Goal: Information Seeking & Learning: Check status

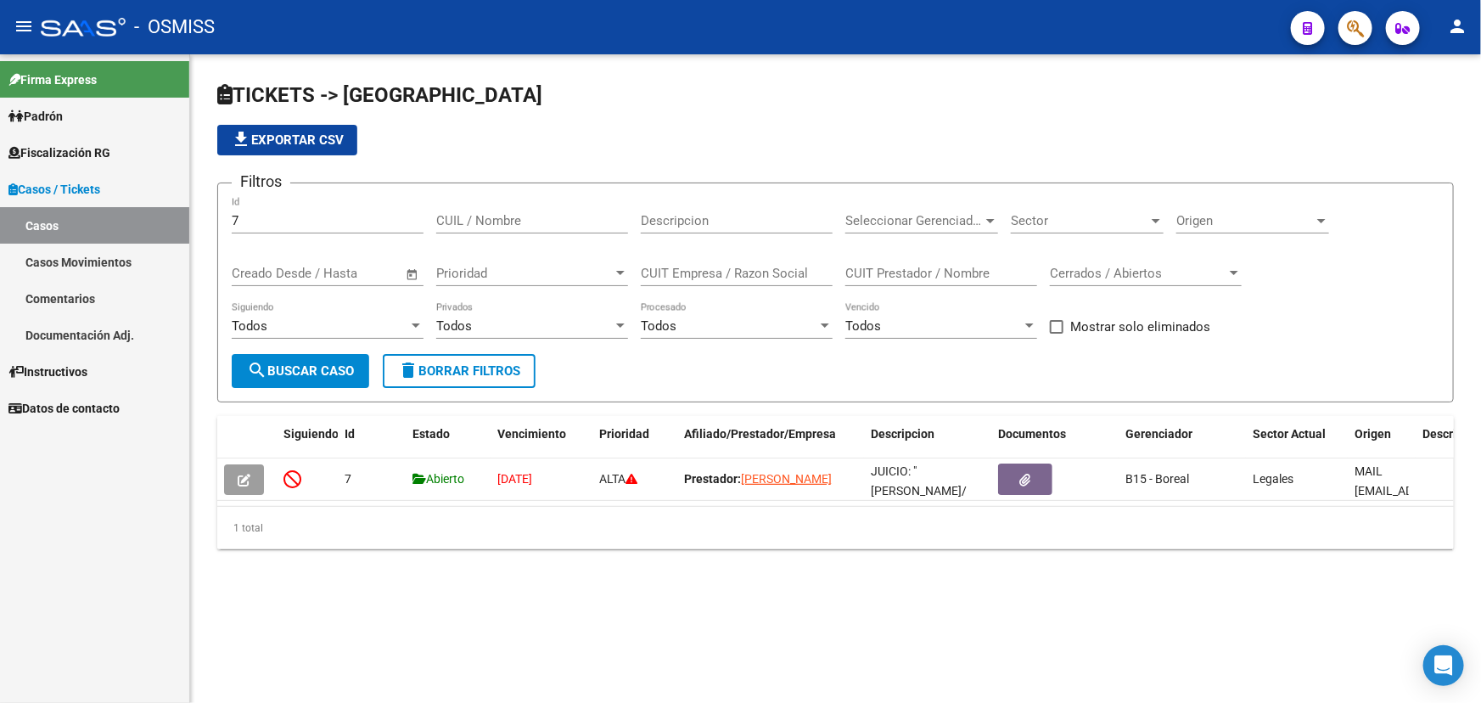
click at [1347, 19] on icon "button" at bounding box center [1355, 29] width 17 height 20
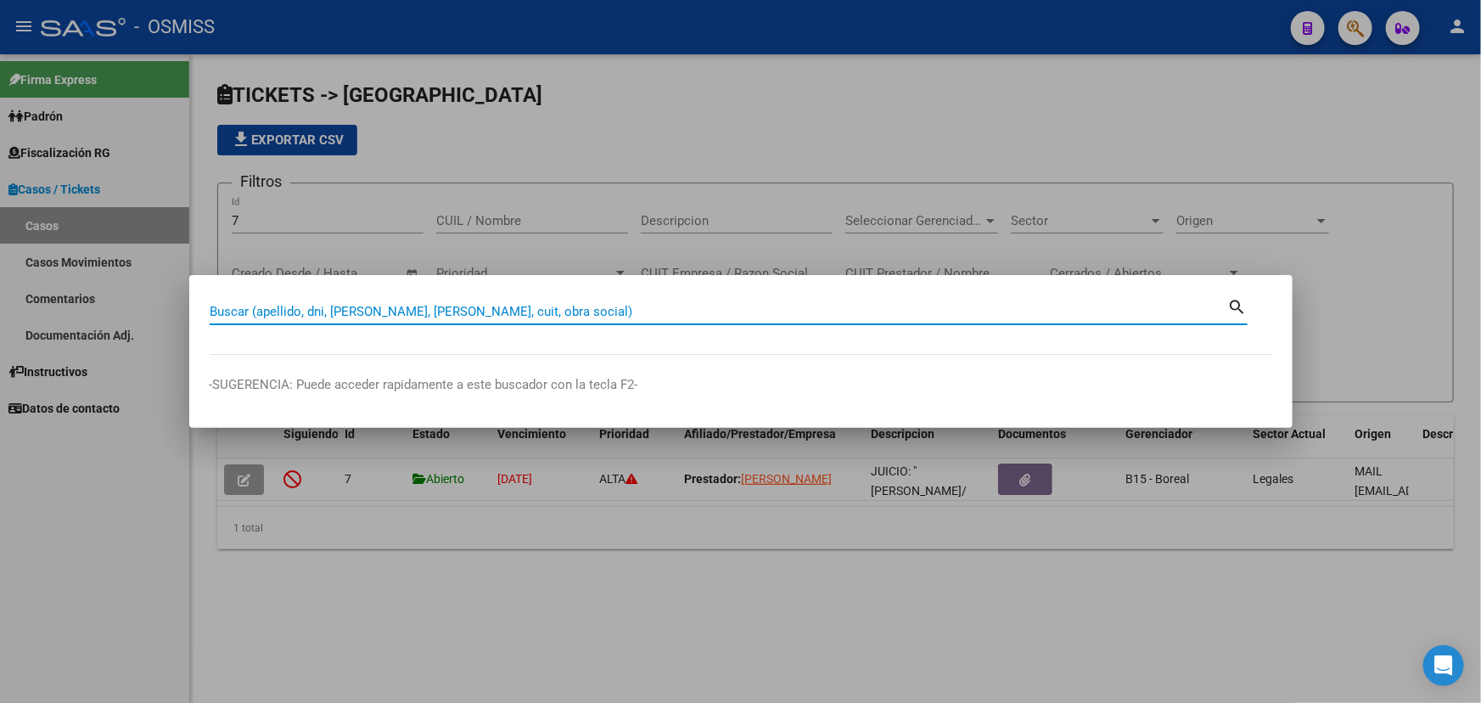
paste input "27378409131"
type input "27378409131"
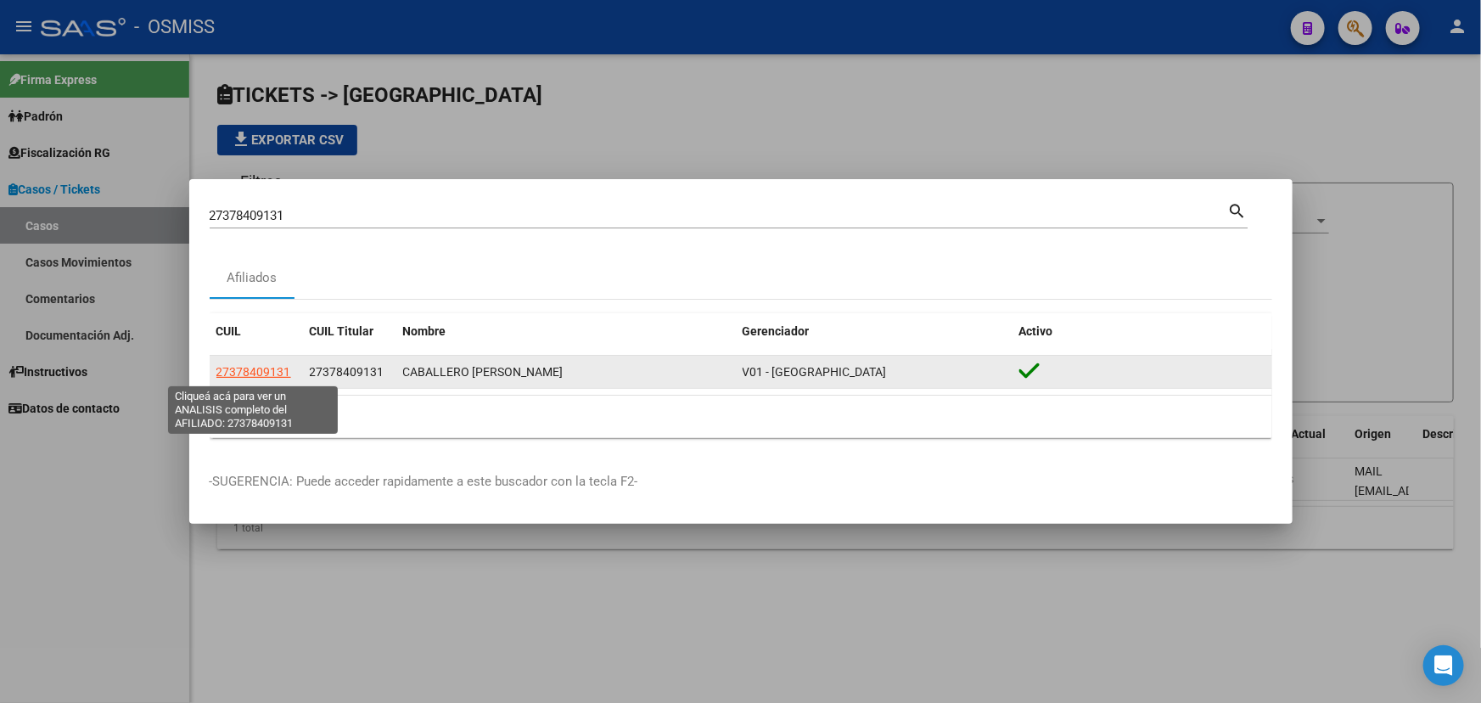
click at [244, 369] on span "27378409131" at bounding box center [253, 372] width 75 height 14
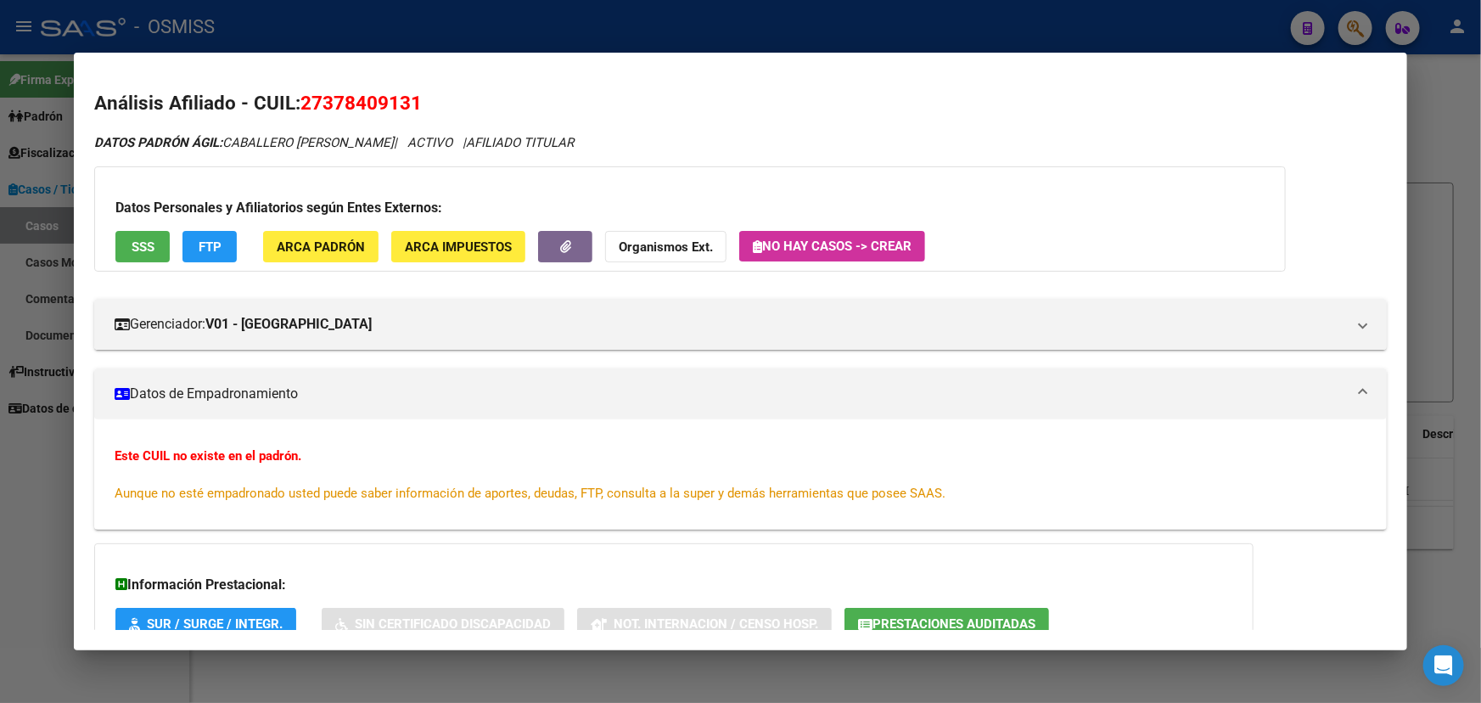
click at [662, 246] on strong "Organismos Ext." at bounding box center [666, 246] width 94 height 15
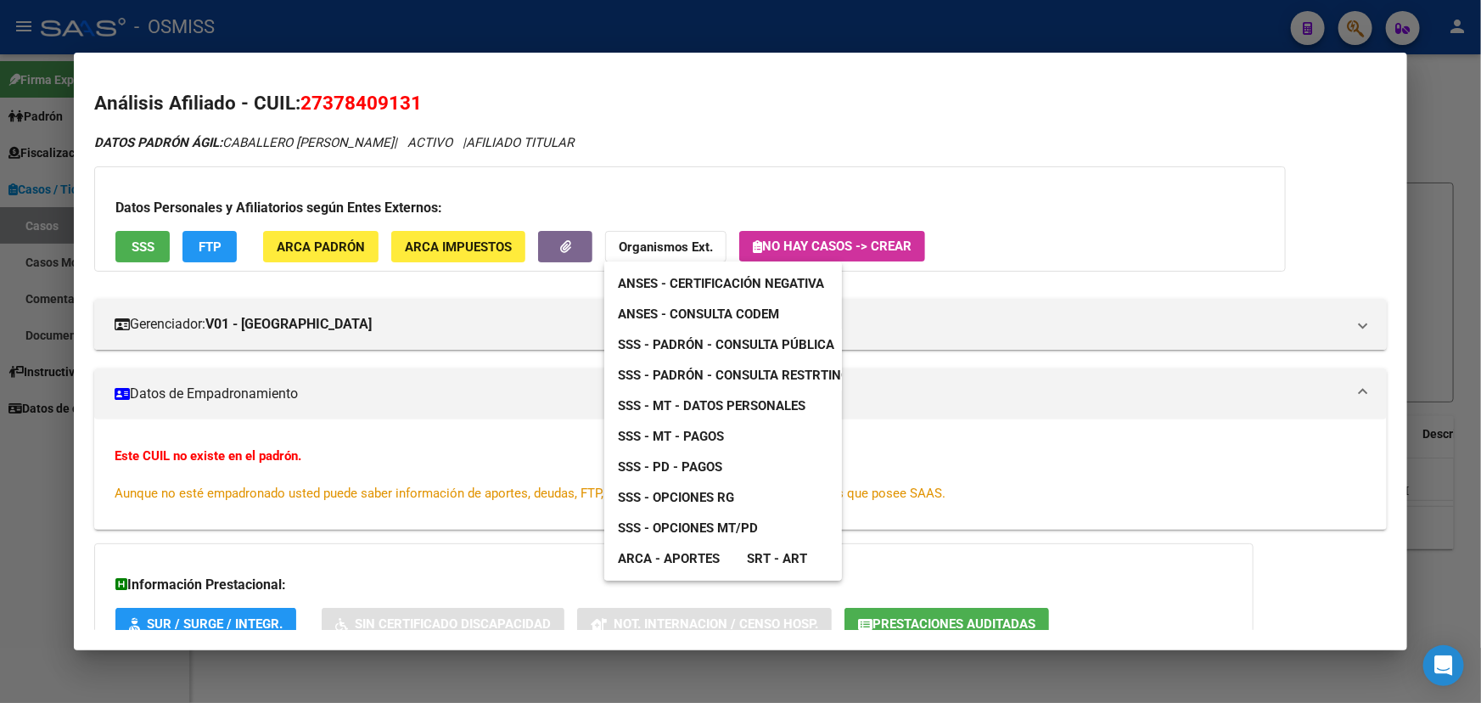
click at [696, 435] on span "SSS - MT - Pagos" at bounding box center [671, 436] width 106 height 15
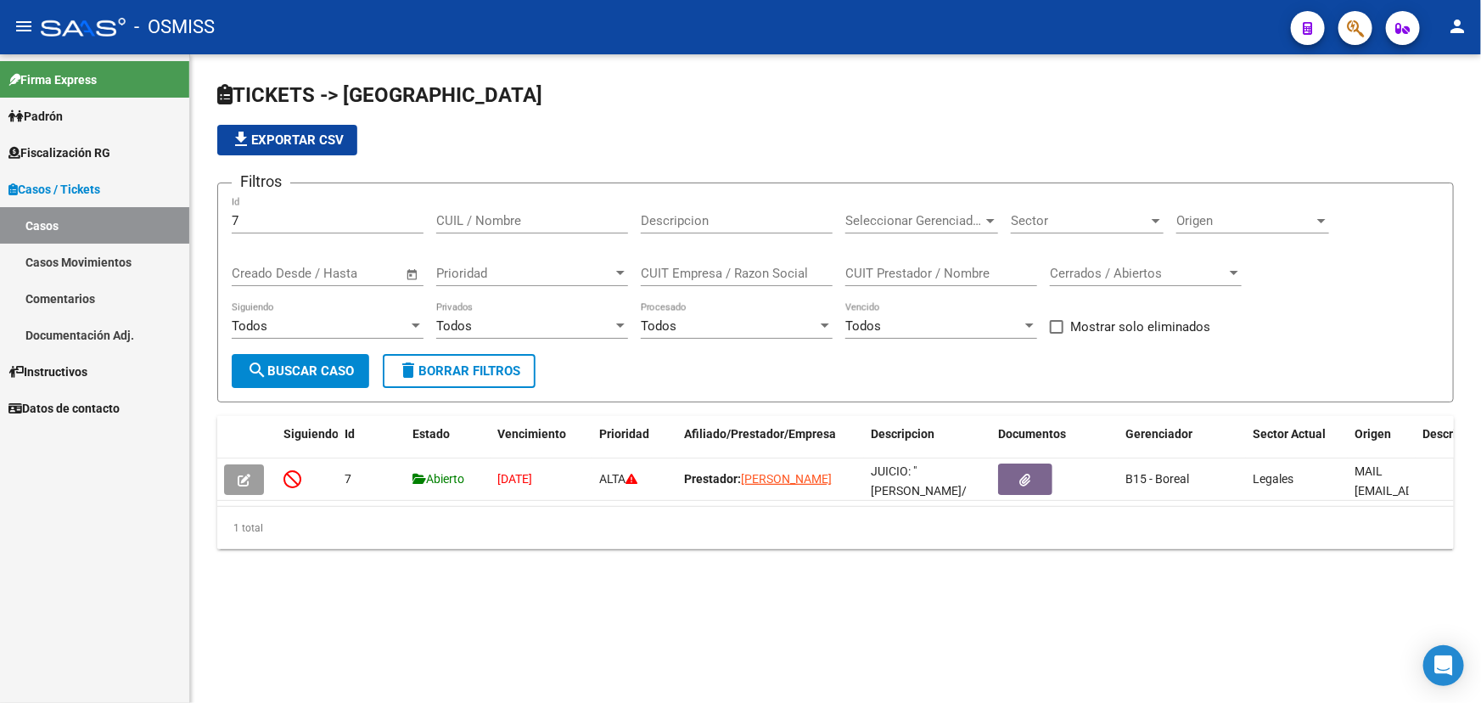
click at [110, 233] on link "Casos" at bounding box center [94, 225] width 189 height 37
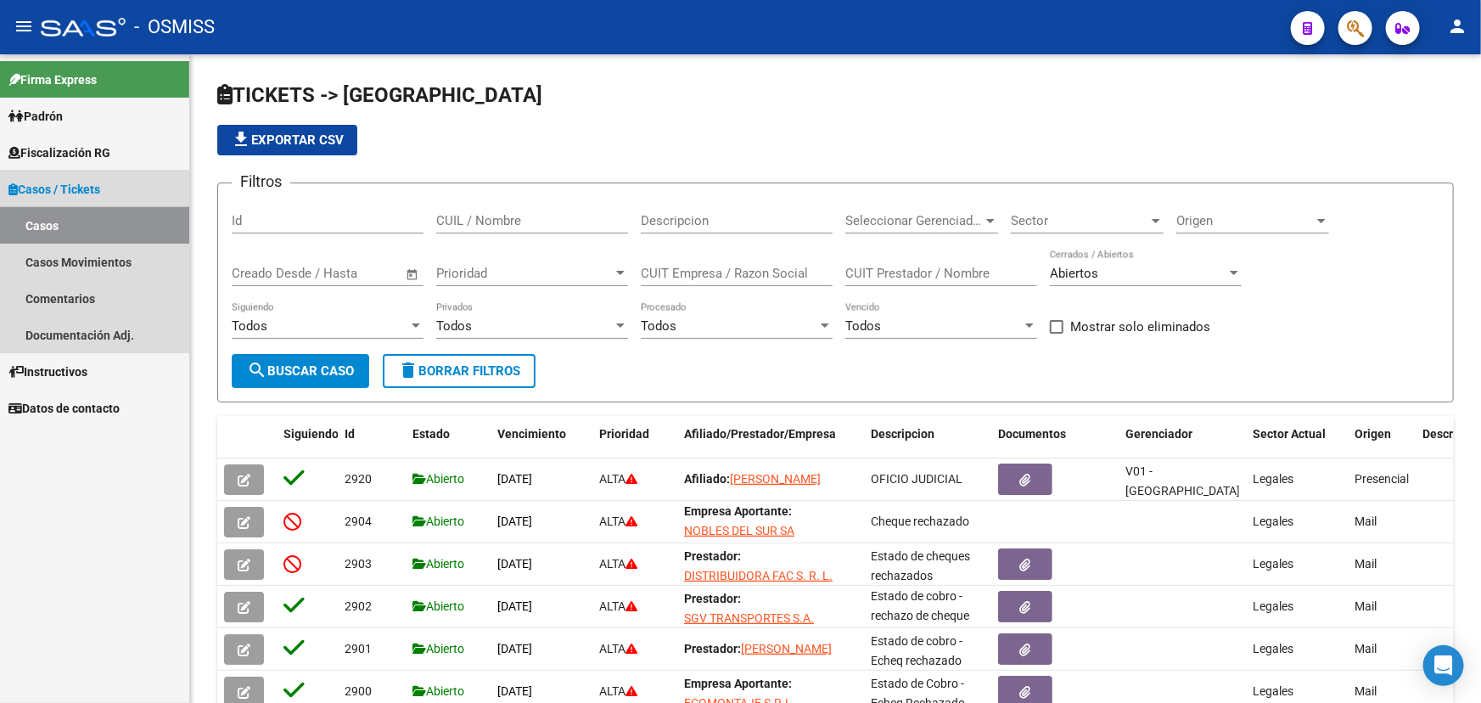
click at [59, 212] on link "Casos" at bounding box center [94, 225] width 189 height 37
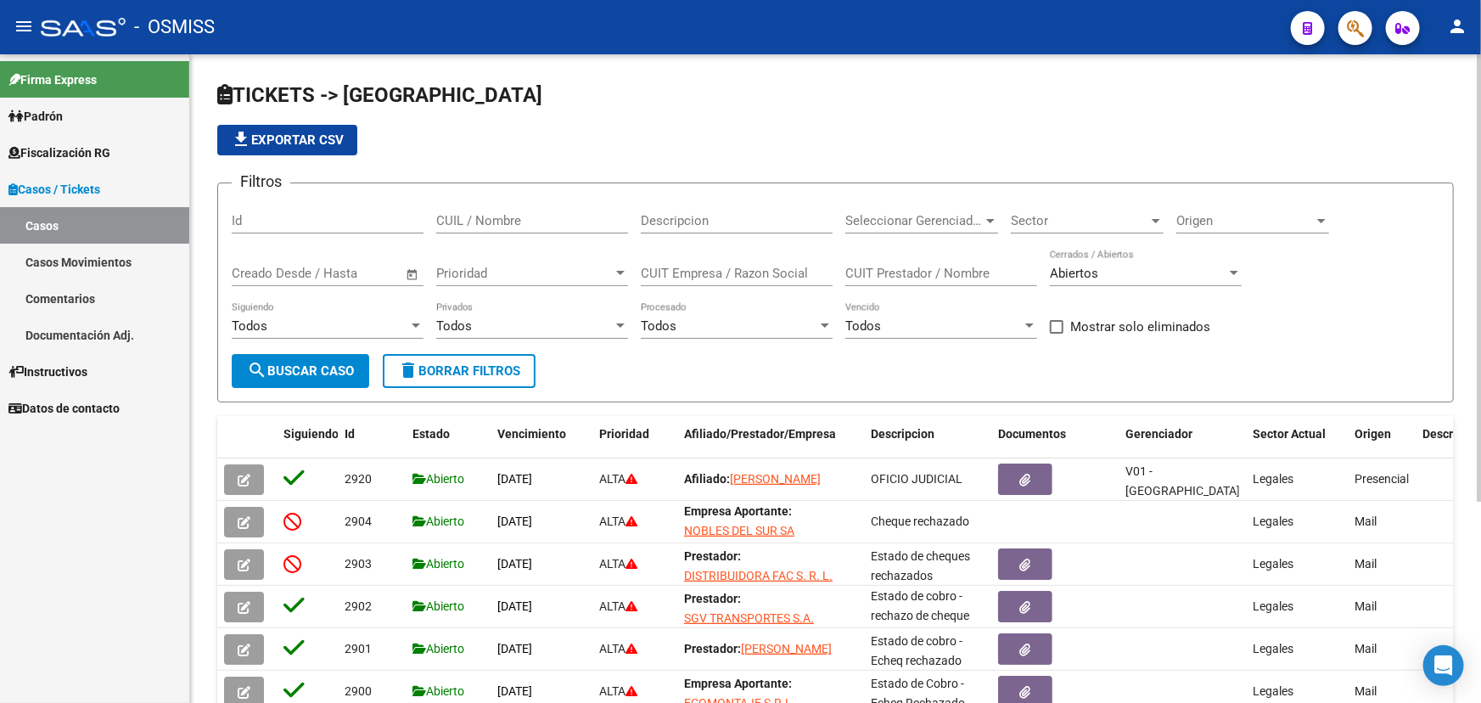
click at [1019, 202] on div "Sector Sector" at bounding box center [1087, 215] width 153 height 37
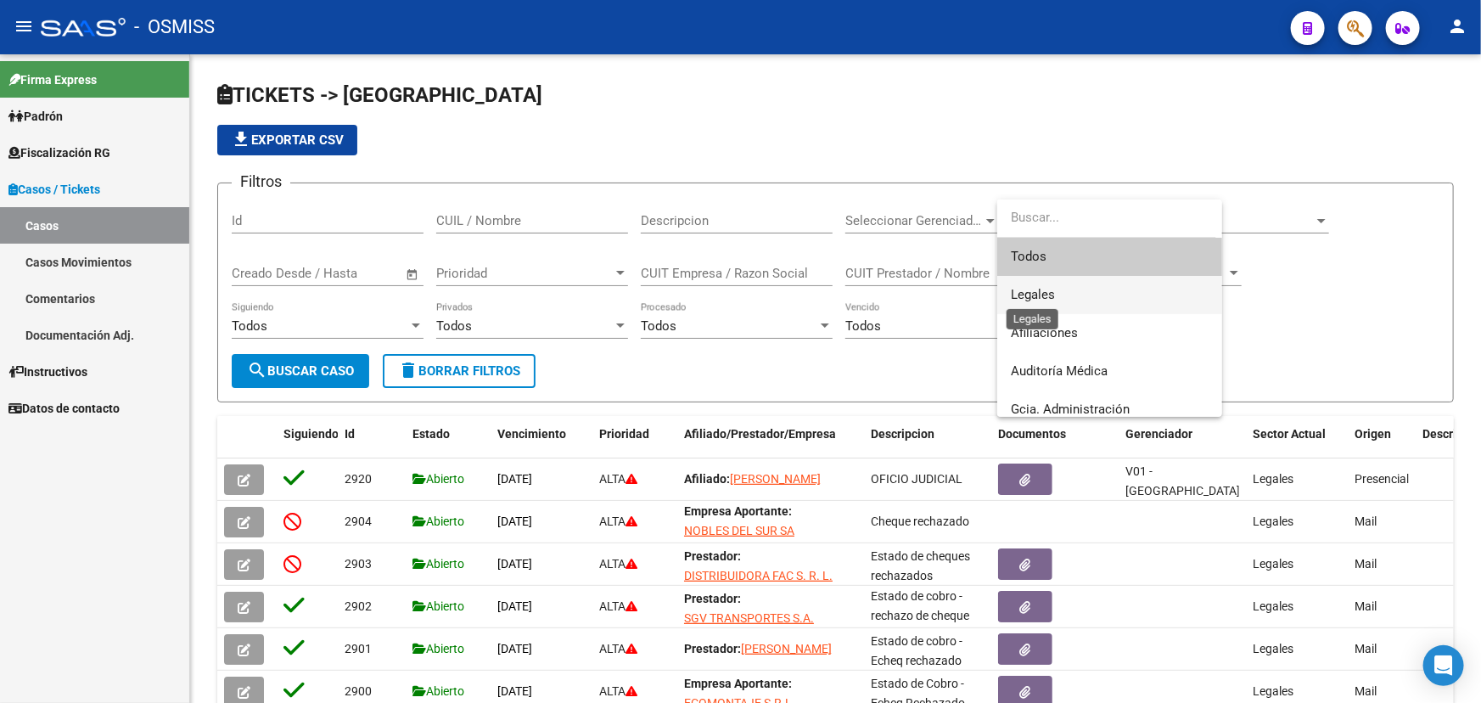
click at [1042, 298] on span "Legales" at bounding box center [1033, 294] width 44 height 15
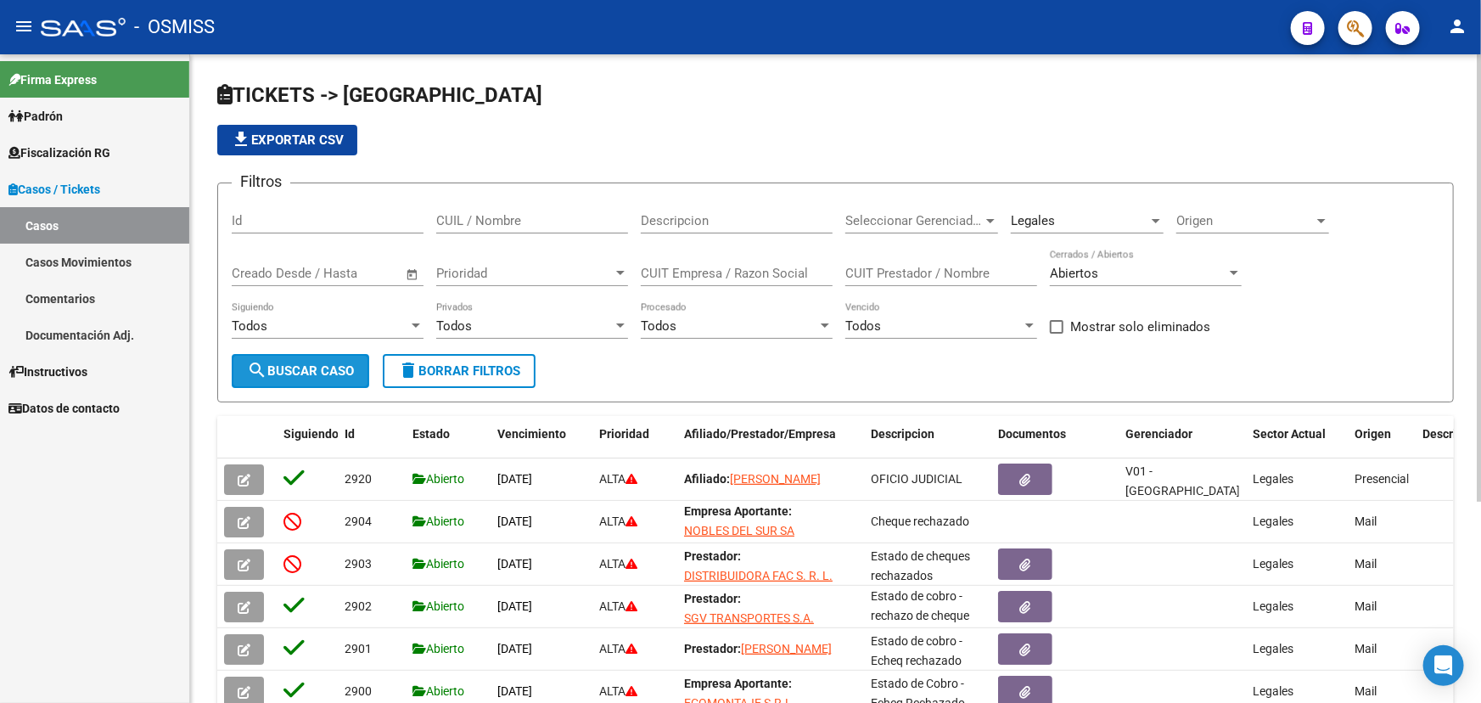
click at [308, 371] on span "search Buscar Caso" at bounding box center [300, 370] width 107 height 15
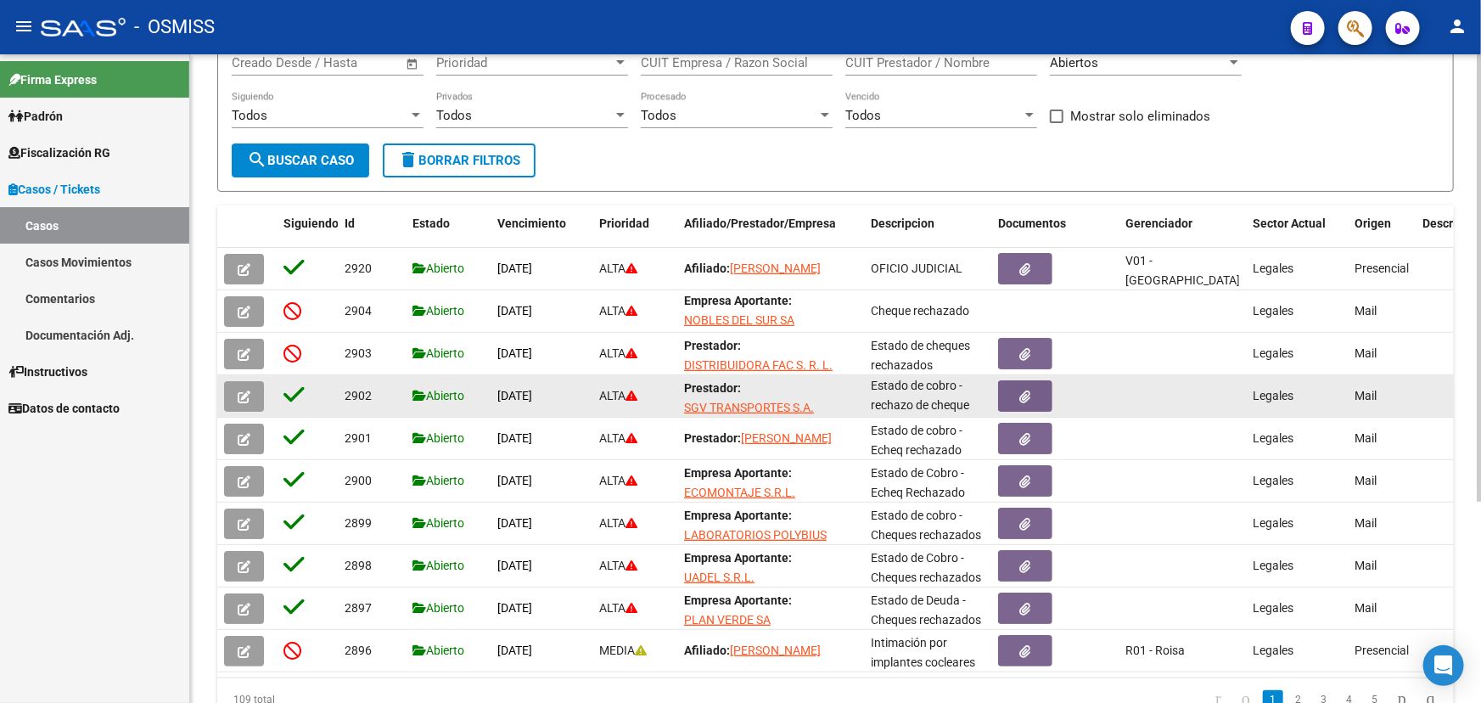
scroll to position [291, 0]
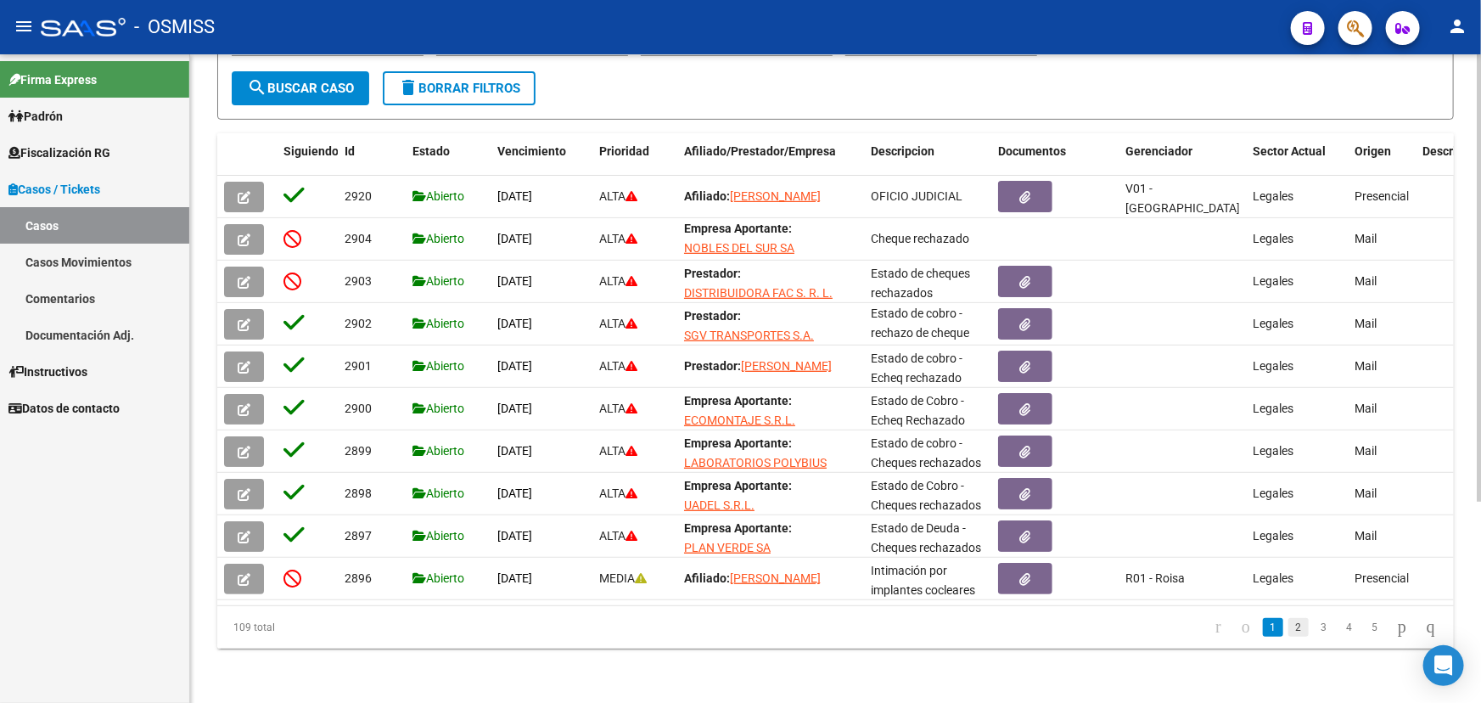
click at [1289, 632] on link "2" at bounding box center [1299, 627] width 20 height 19
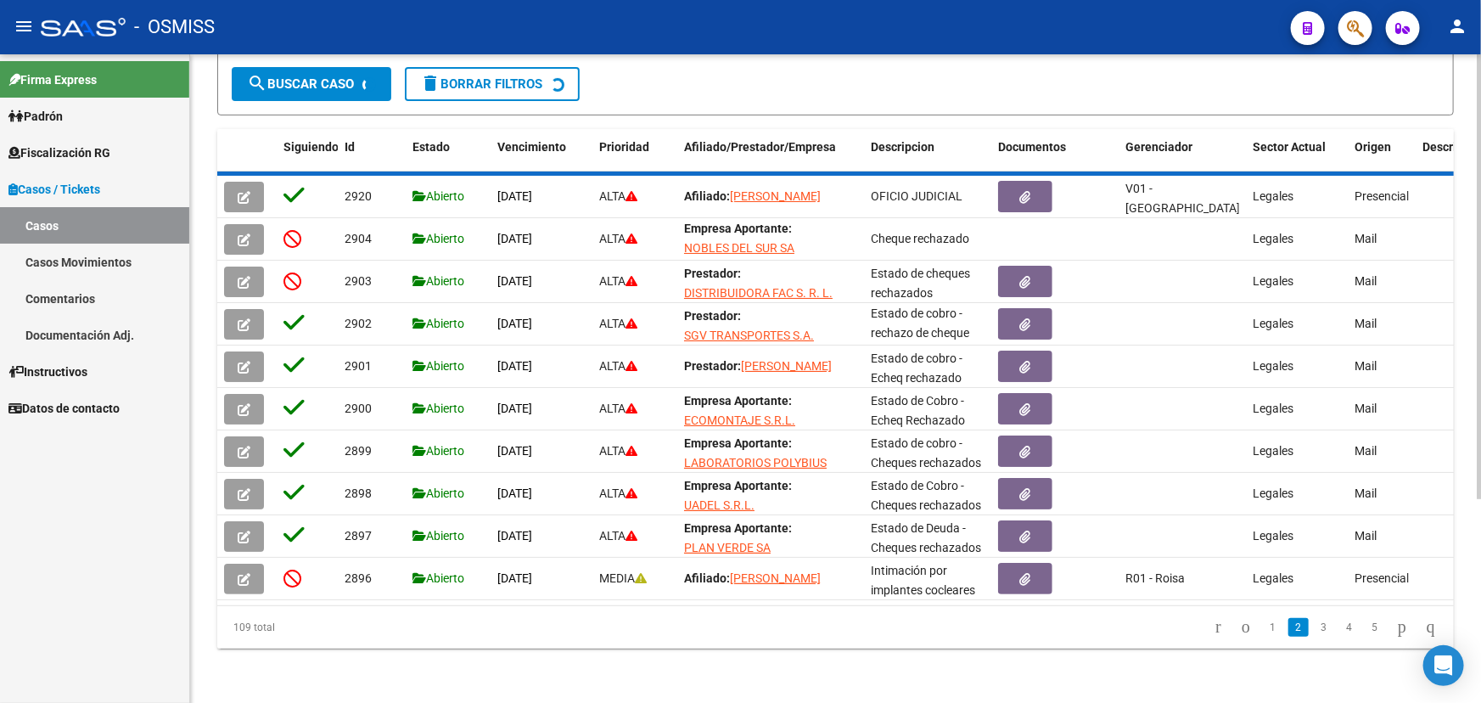
scroll to position [0, 0]
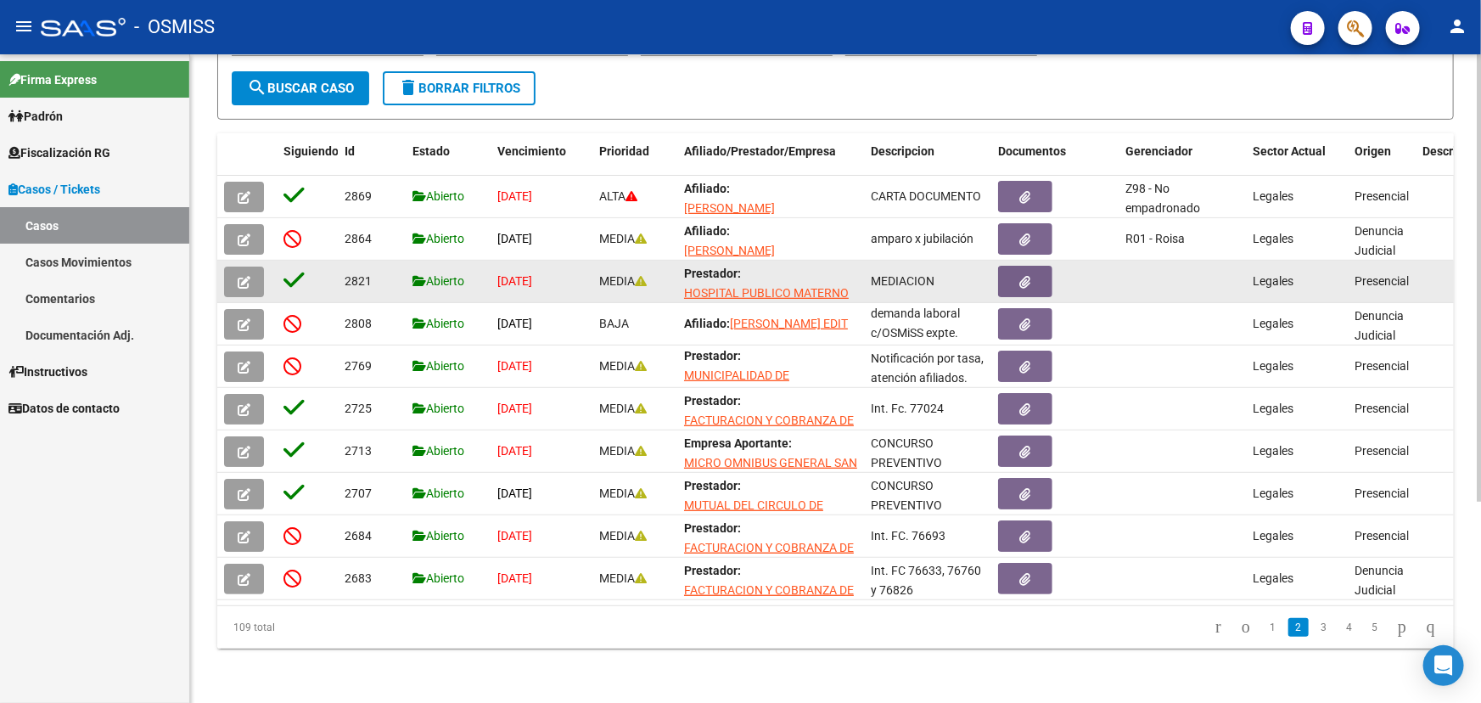
drag, startPoint x: 373, startPoint y: 267, endPoint x: 334, endPoint y: 267, distance: 38.2
click at [334, 267] on div "2821 Abierto [DATE] MEDIA Prestador: HOSPITAL PUBLICO MATERNO INFANTIL SOCIEDAD…" at bounding box center [990, 282] width 1547 height 42
copy div "2821"
click at [244, 276] on icon "button" at bounding box center [244, 282] width 13 height 13
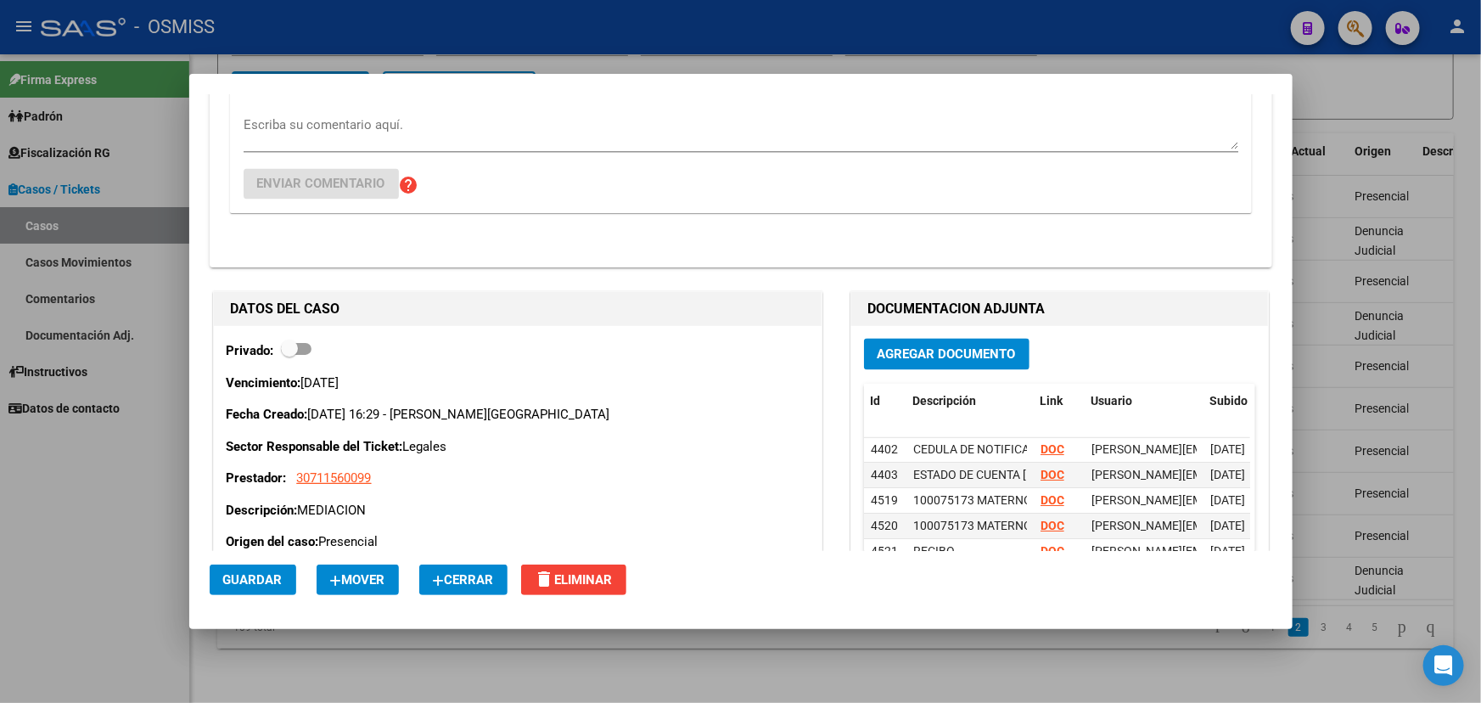
scroll to position [1851, 0]
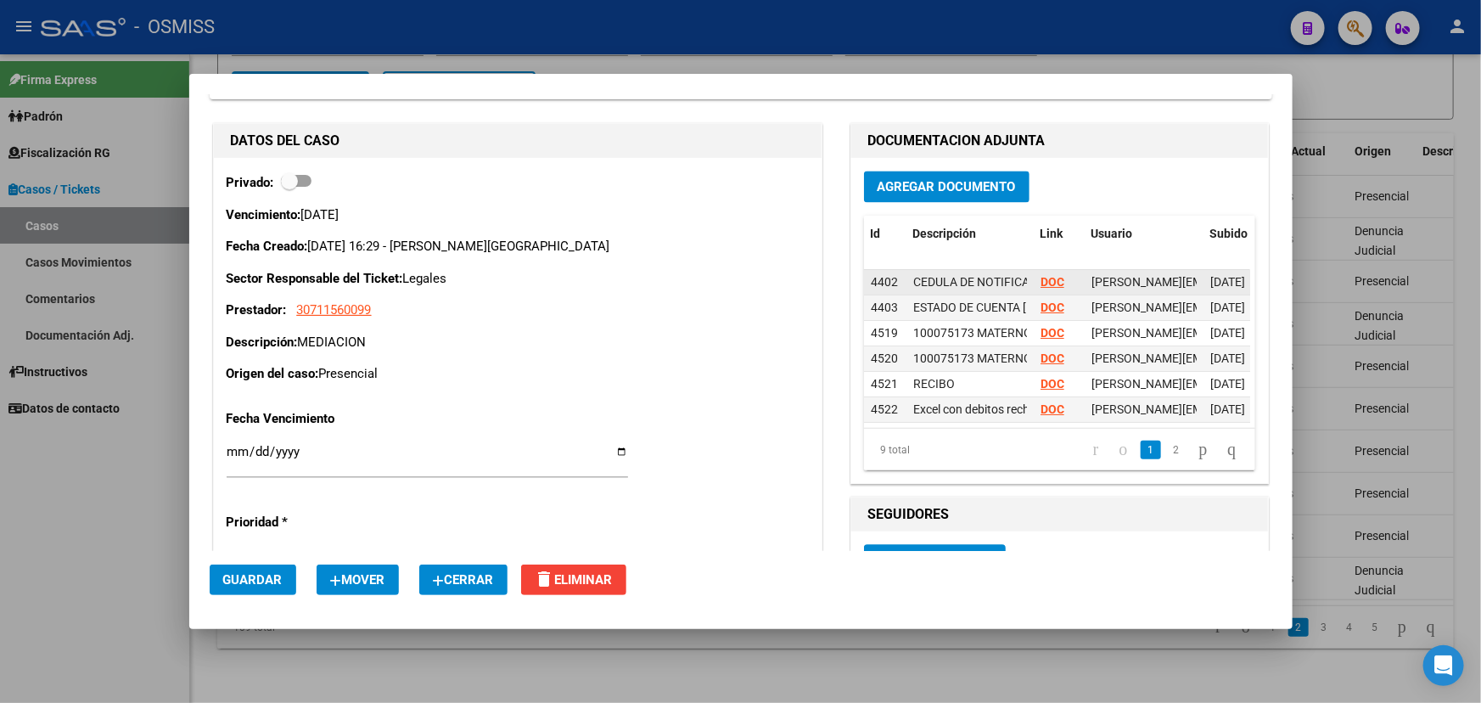
click at [1049, 275] on strong "DOC" at bounding box center [1053, 282] width 24 height 14
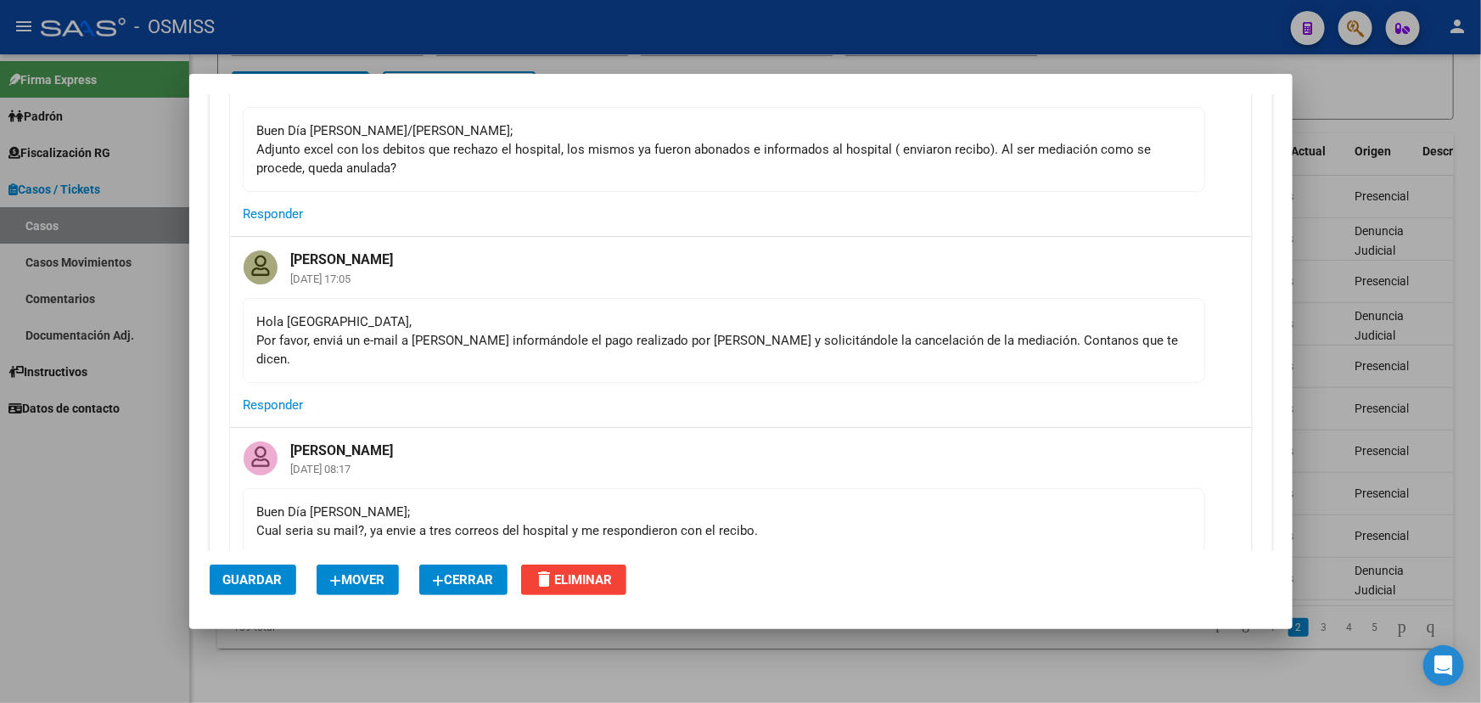
scroll to position [1157, 0]
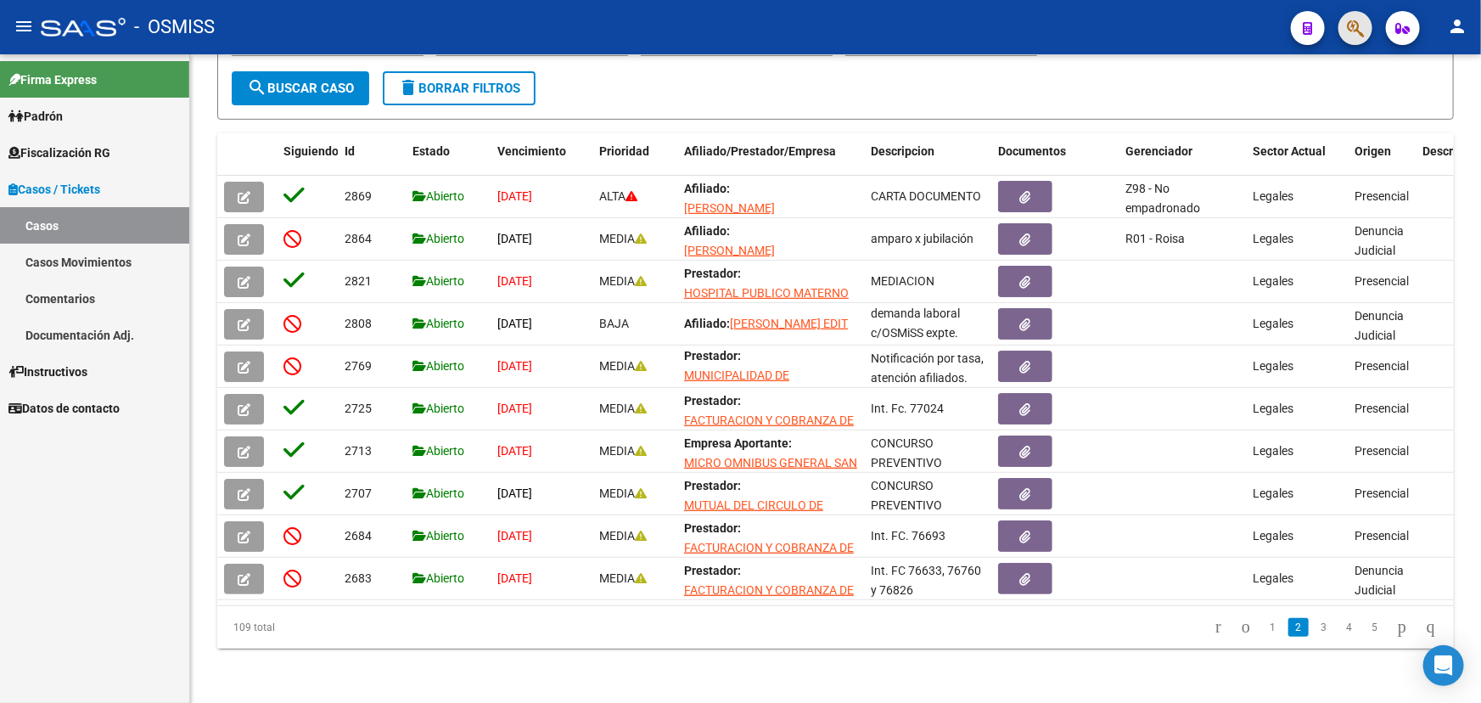
click at [1346, 31] on button "button" at bounding box center [1356, 28] width 34 height 34
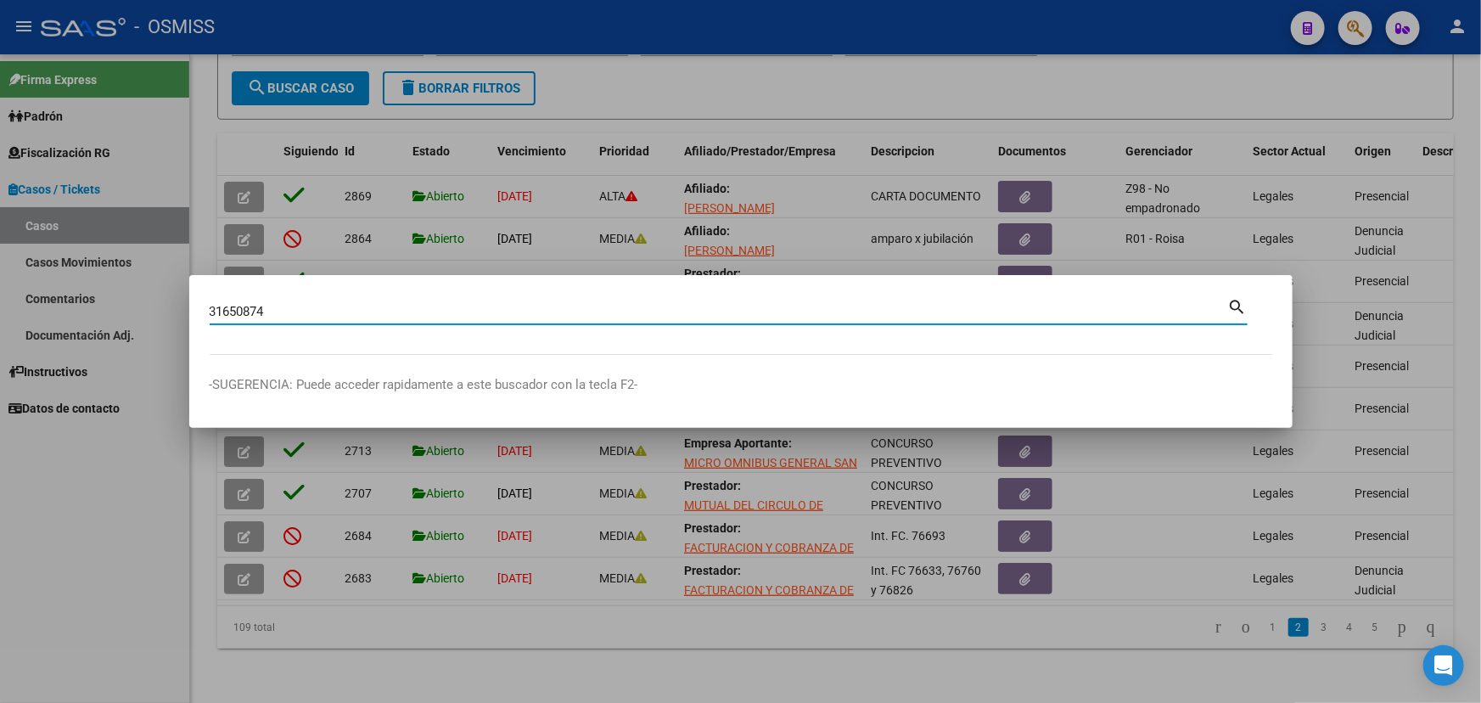
type input "31650874"
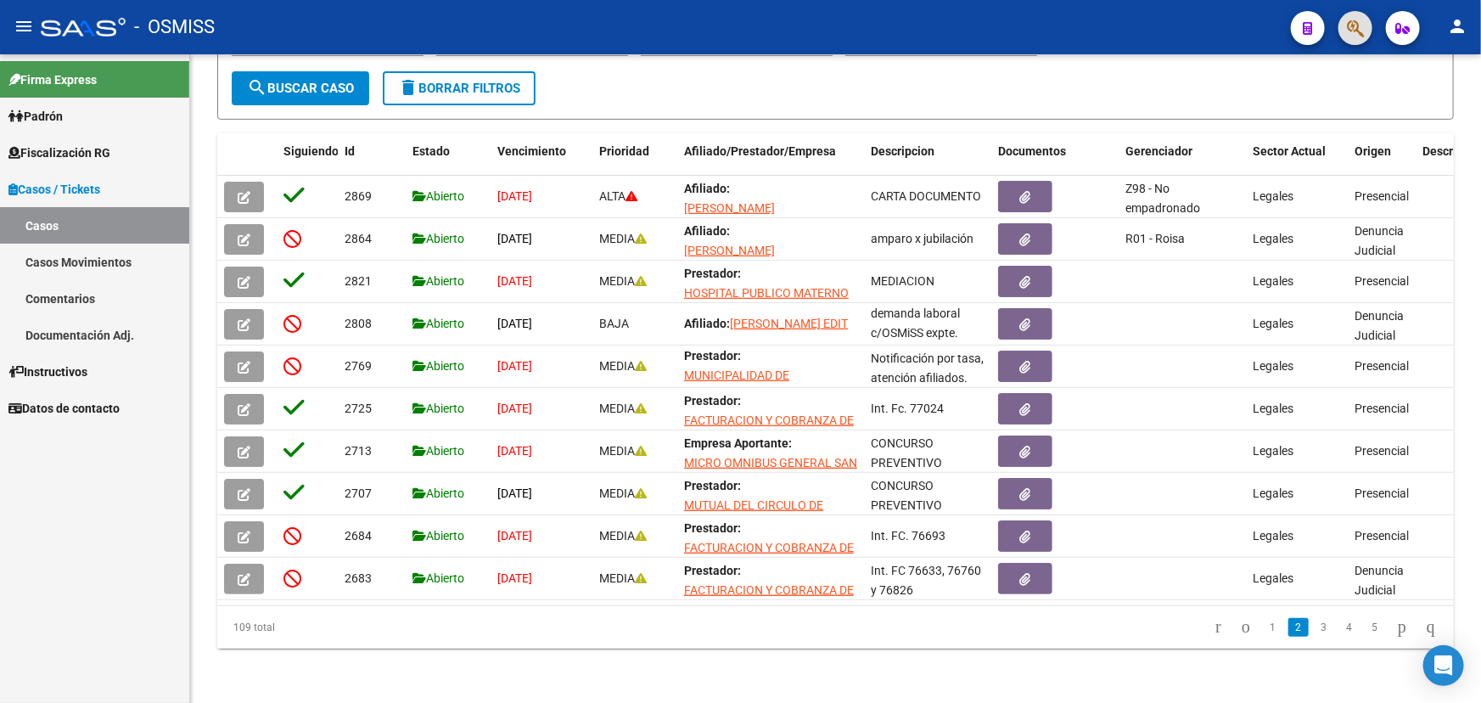
click at [92, 230] on link "Casos" at bounding box center [94, 225] width 189 height 37
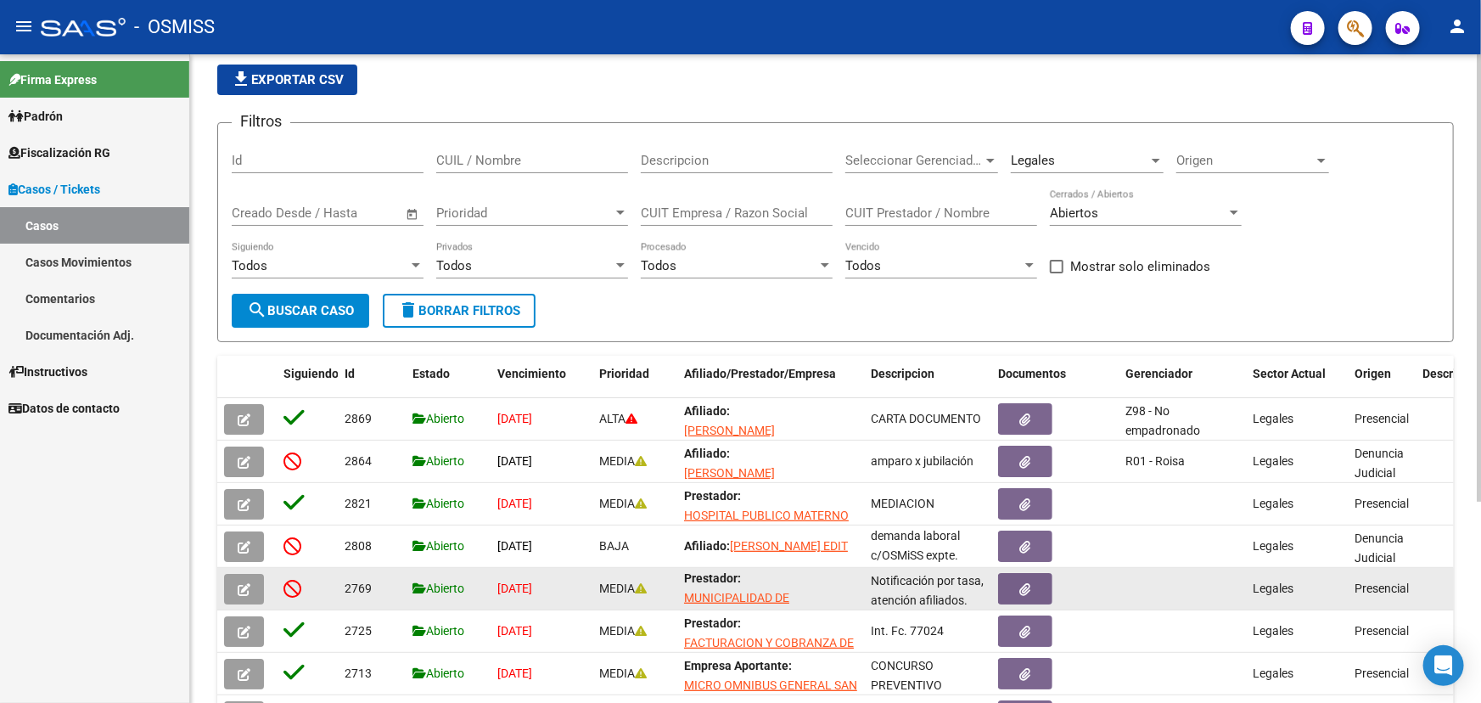
scroll to position [291, 0]
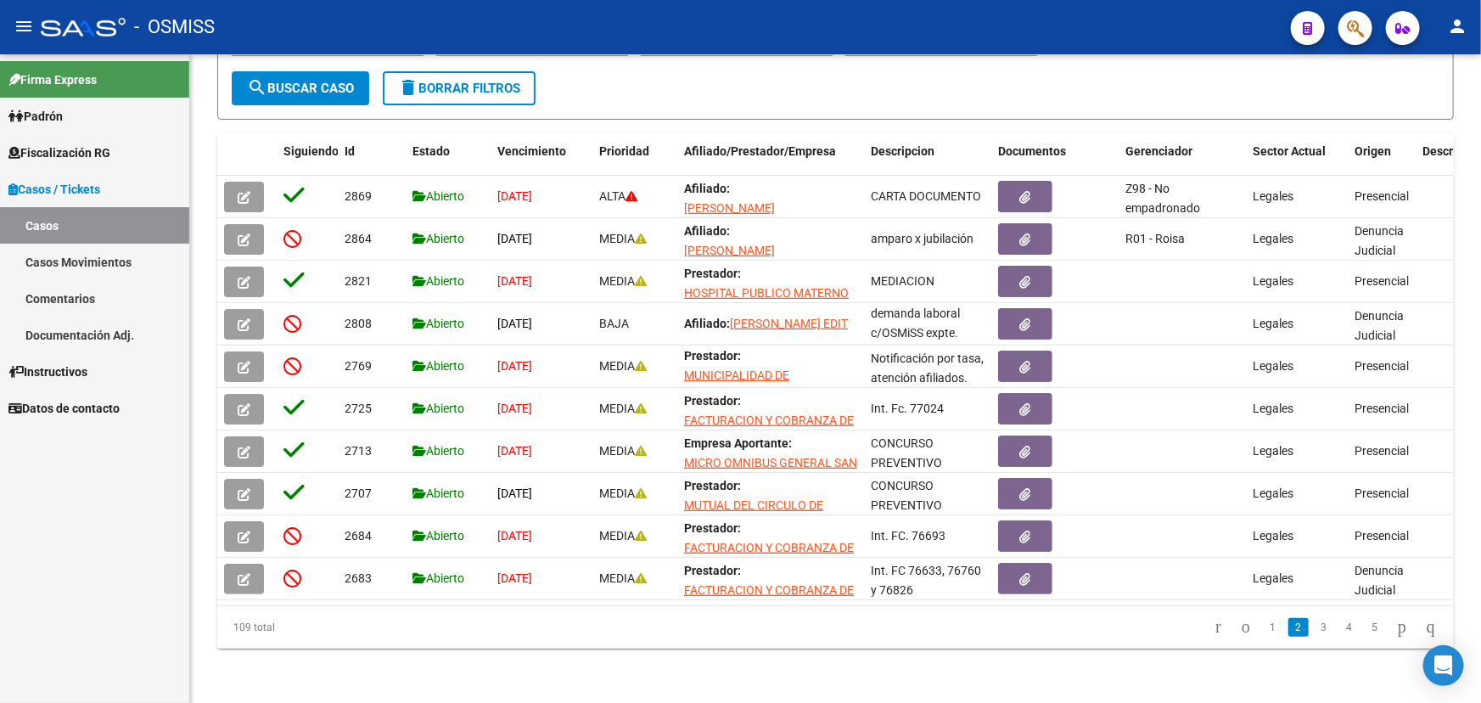
click at [78, 215] on link "Casos" at bounding box center [94, 225] width 189 height 37
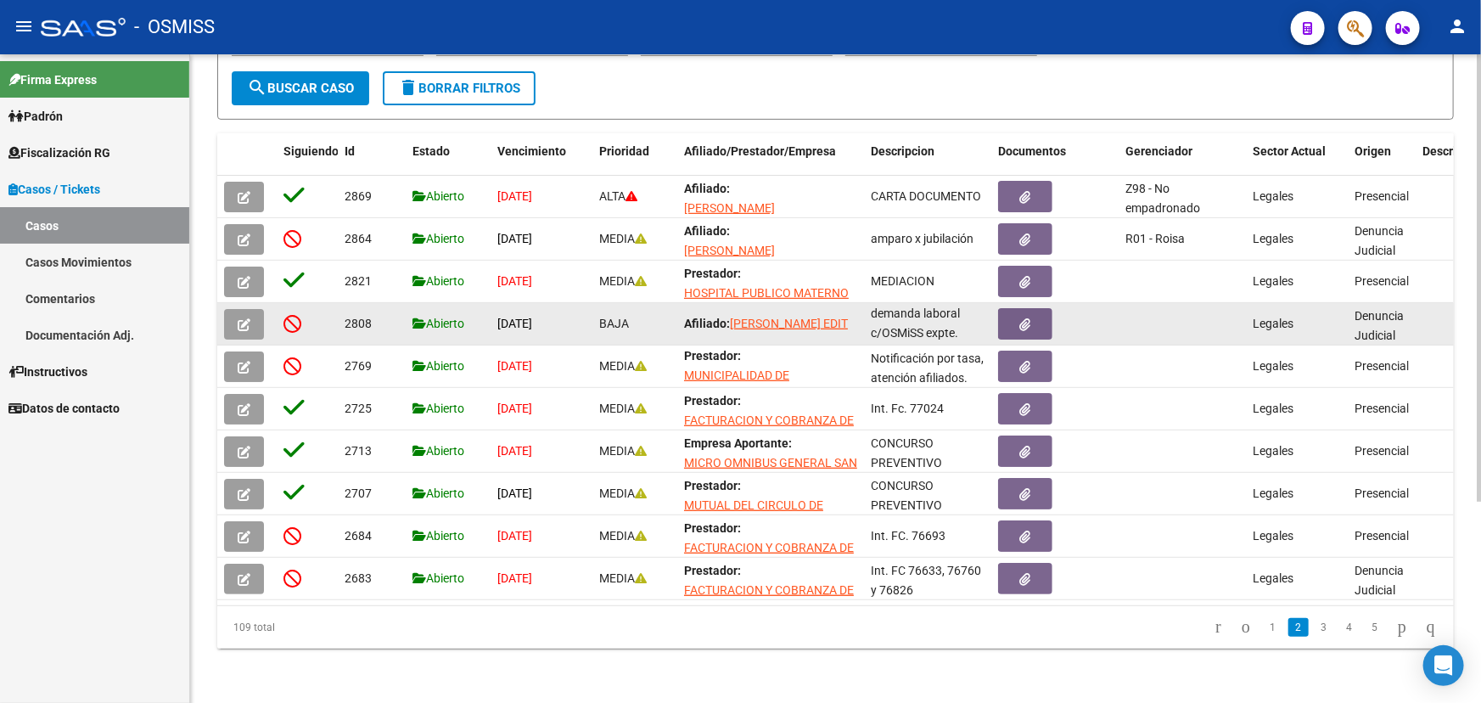
scroll to position [0, 0]
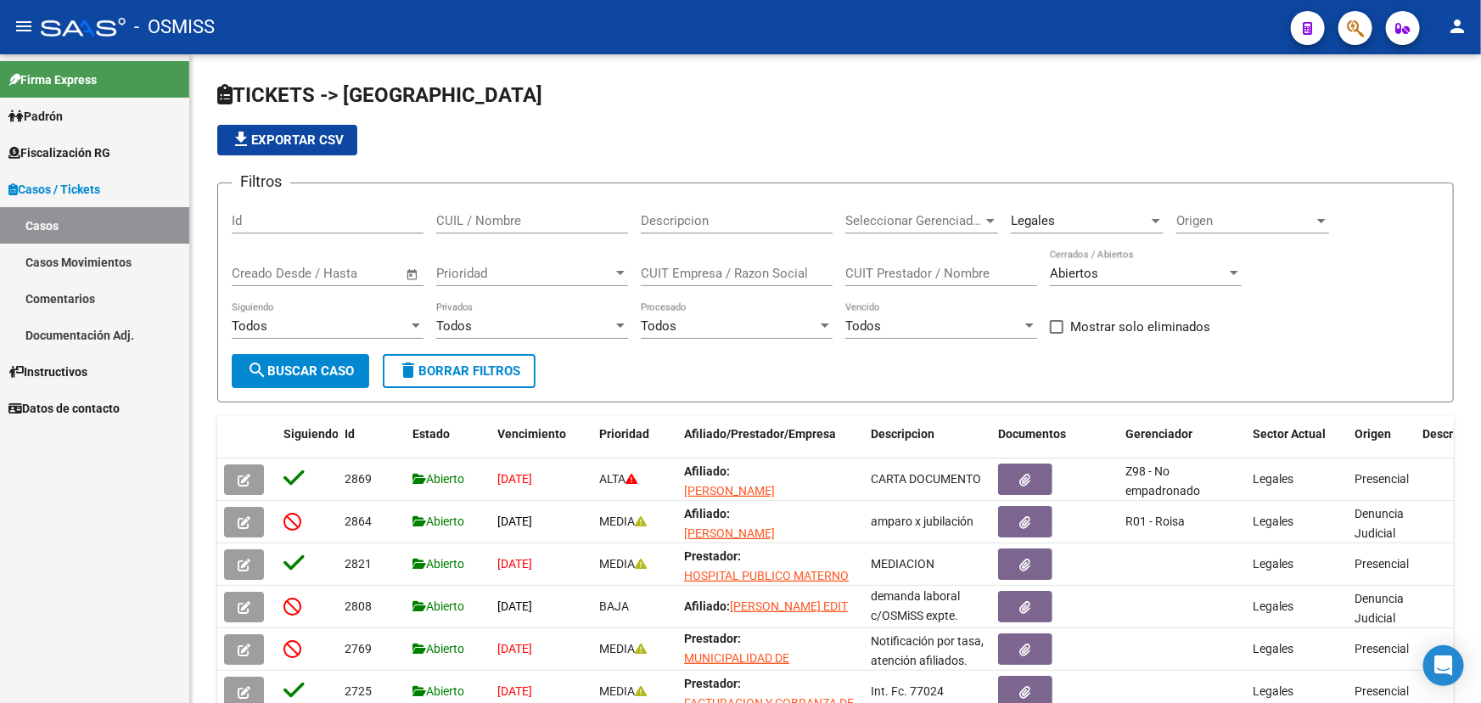
click at [50, 244] on link "Casos Movimientos" at bounding box center [94, 262] width 189 height 37
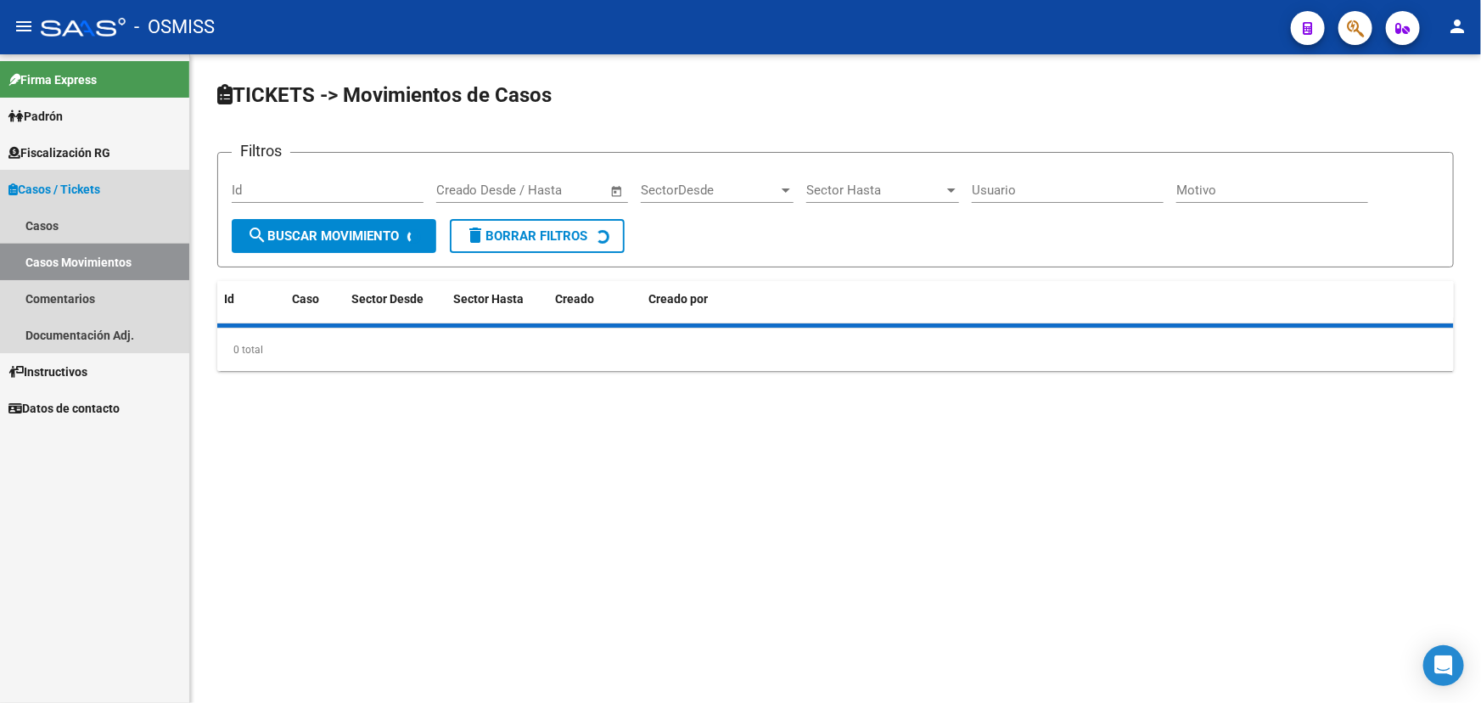
click at [76, 204] on link "Casos / Tickets" at bounding box center [94, 189] width 189 height 37
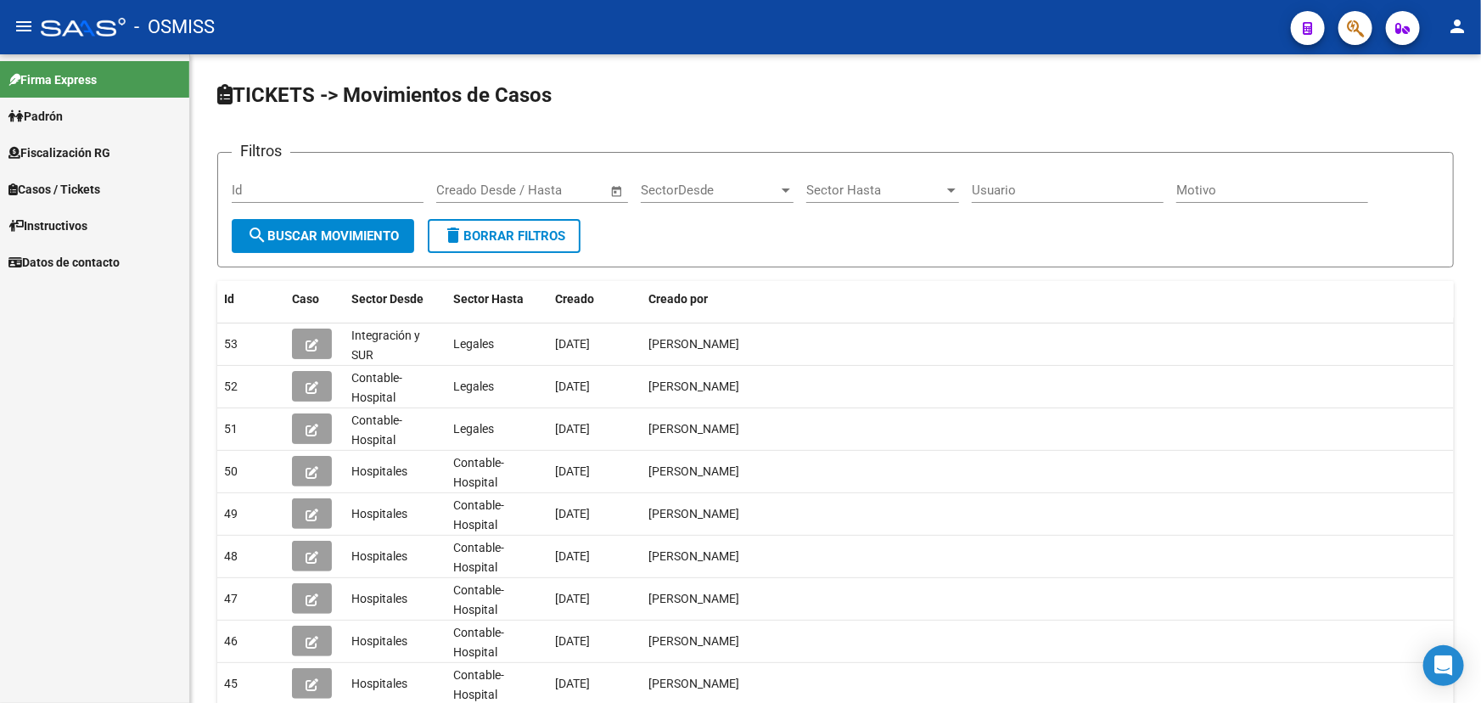
click at [73, 229] on span "Instructivos" at bounding box center [47, 225] width 79 height 19
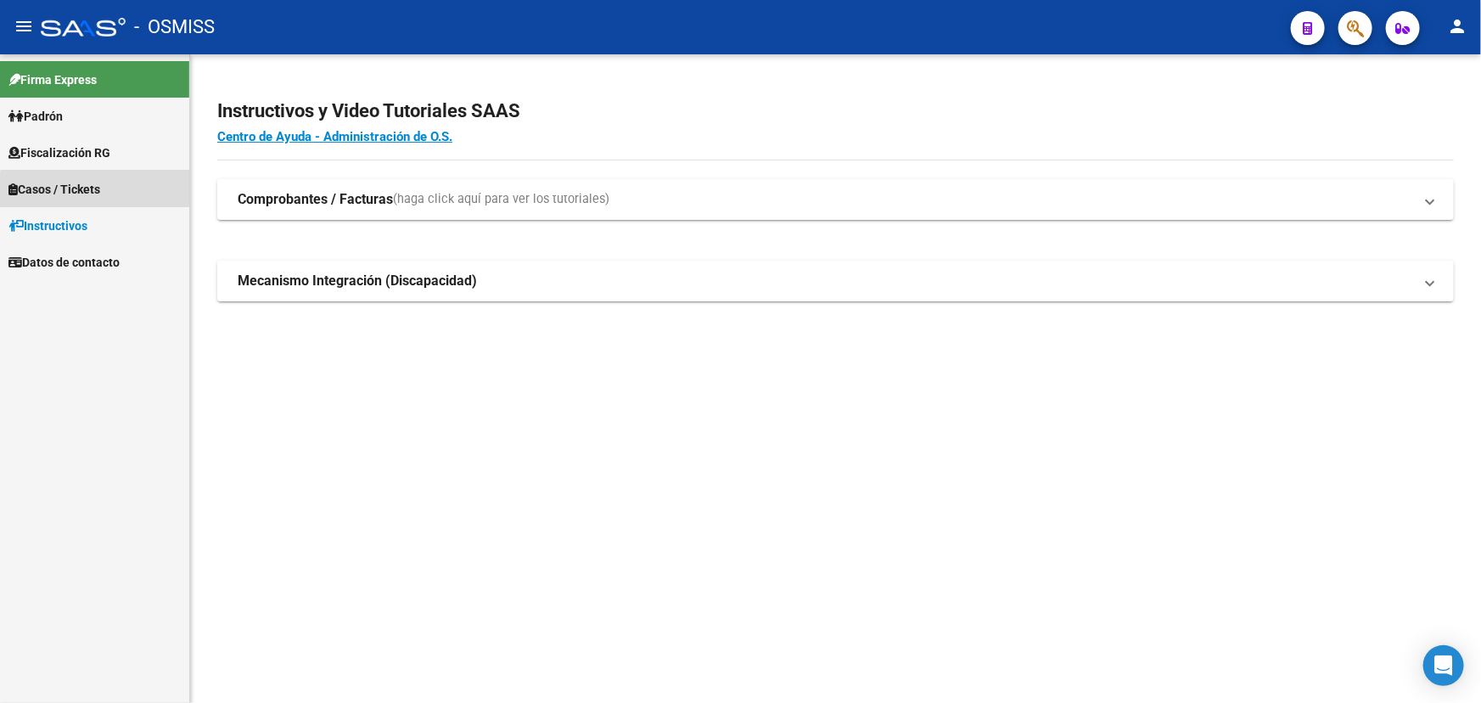
click at [115, 196] on link "Casos / Tickets" at bounding box center [94, 189] width 189 height 37
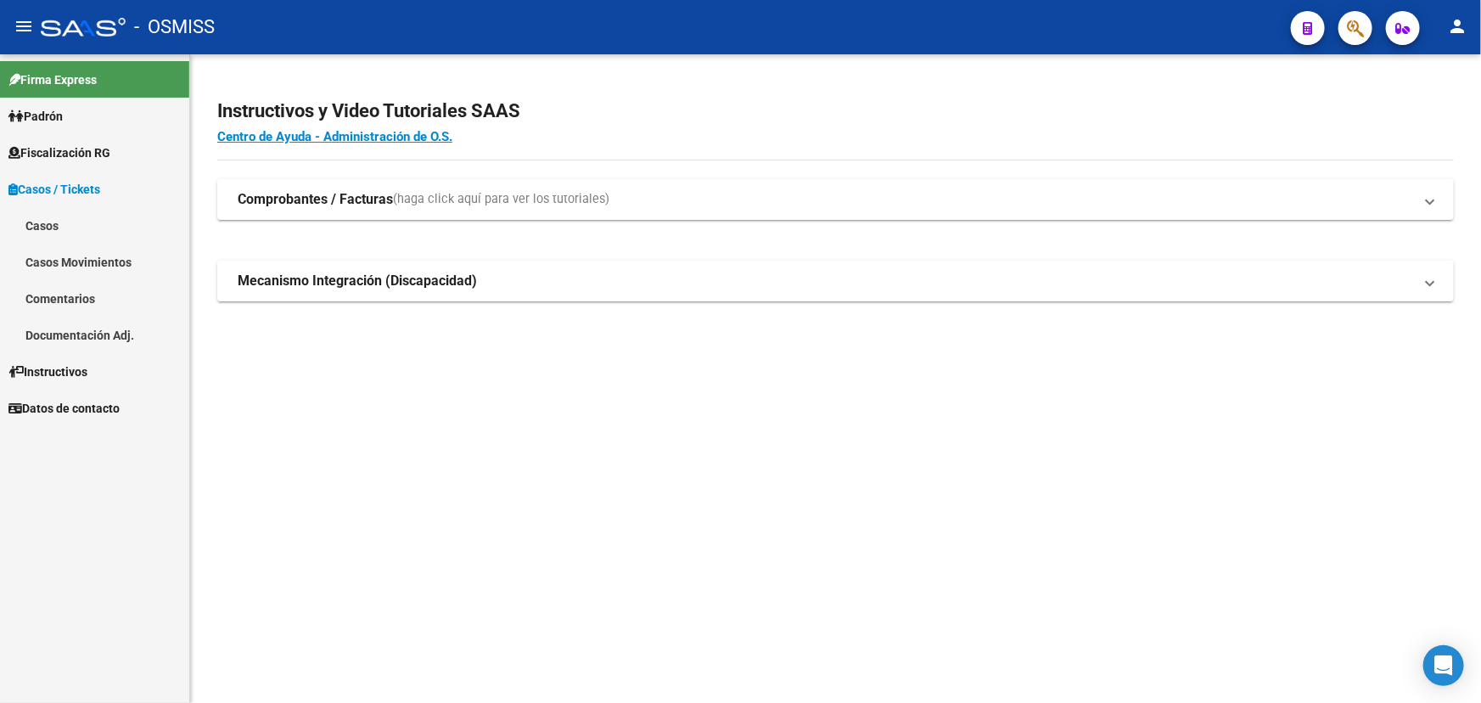
drag, startPoint x: 60, startPoint y: 234, endPoint x: 81, endPoint y: 241, distance: 21.5
click at [60, 234] on link "Casos" at bounding box center [94, 225] width 189 height 37
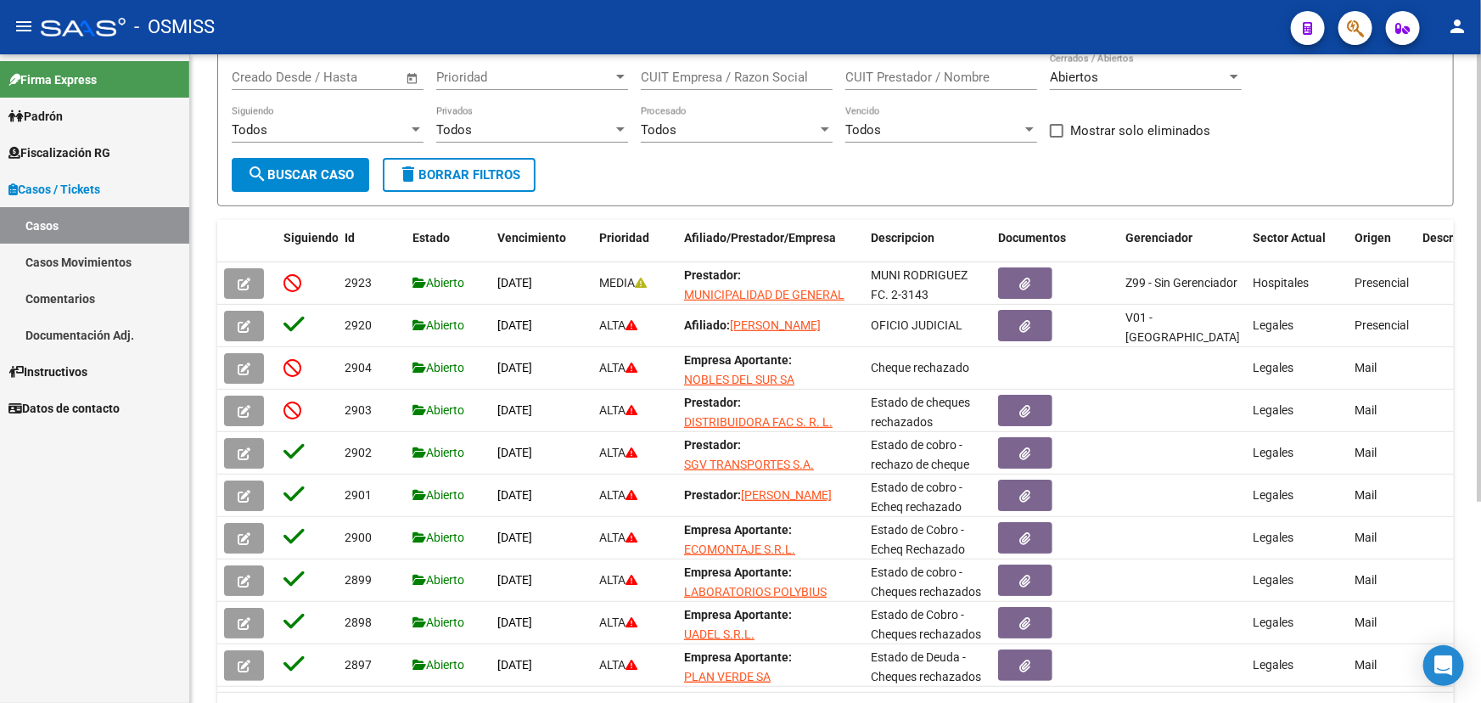
scroll to position [231, 0]
